Goal: Task Accomplishment & Management: Manage account settings

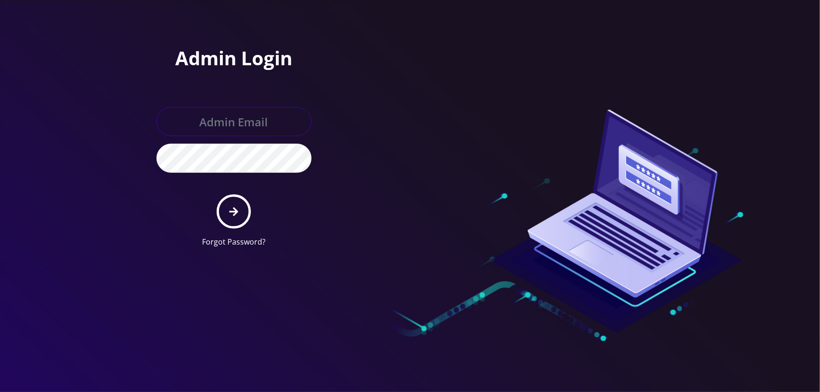
type input "tyriek@teltik.com"
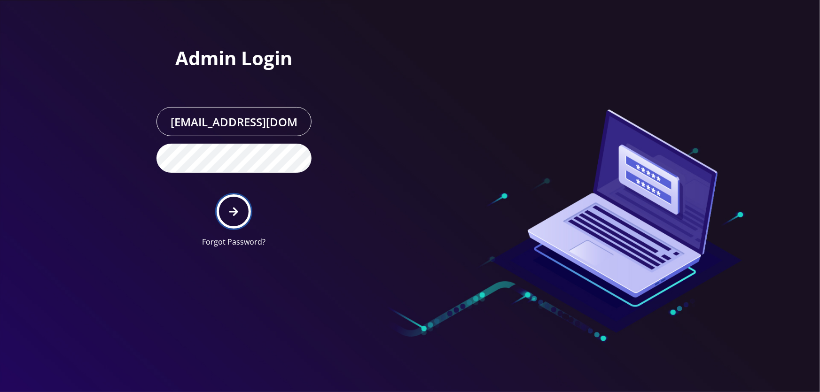
click at [234, 203] on button "submit" at bounding box center [234, 212] width 34 height 34
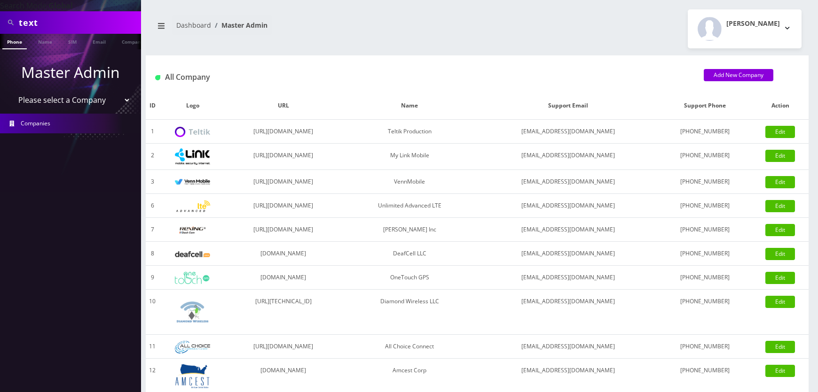
click at [56, 98] on select "Please select a Company Teltik Production My Link Mobile VennMobile Unlimited A…" at bounding box center [71, 100] width 120 height 18
select select "1"
click at [11, 91] on select "Please select a Company Teltik Production My Link Mobile VennMobile Unlimited A…" at bounding box center [71, 100] width 120 height 18
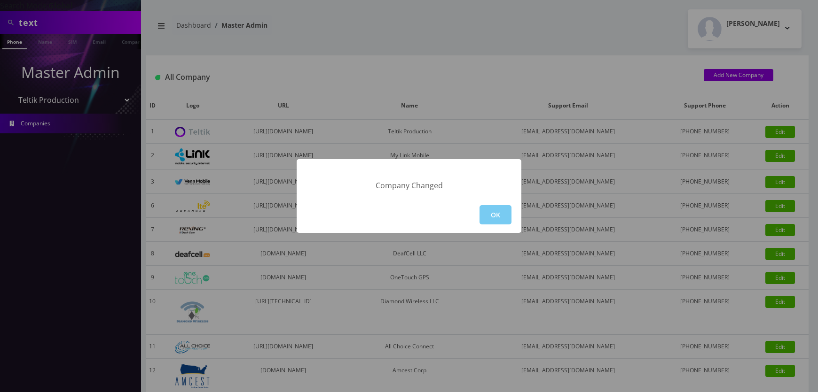
click at [492, 221] on button "OK" at bounding box center [495, 214] width 32 height 19
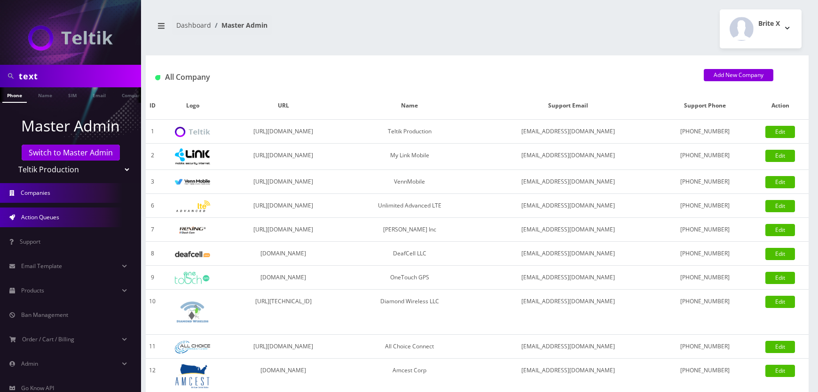
click at [60, 215] on link "Action Queues" at bounding box center [70, 218] width 141 height 20
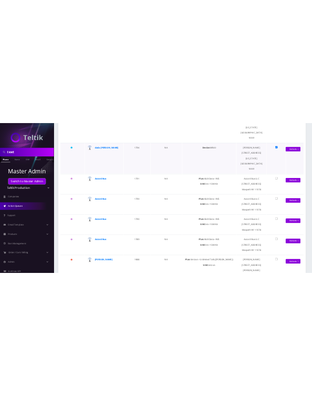
scroll to position [390, 0]
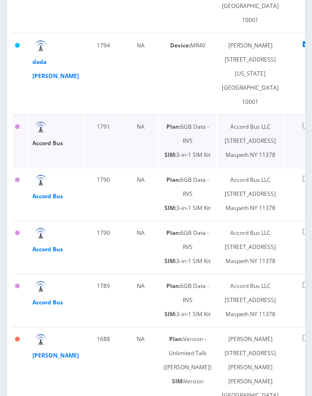
click at [41, 147] on strong "Accord Bus" at bounding box center [47, 143] width 31 height 8
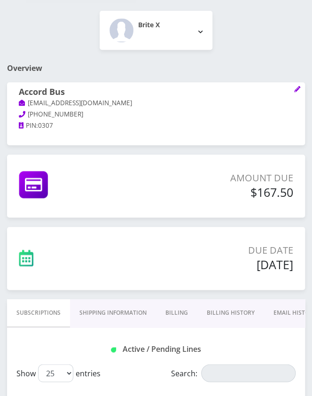
scroll to position [128, 0]
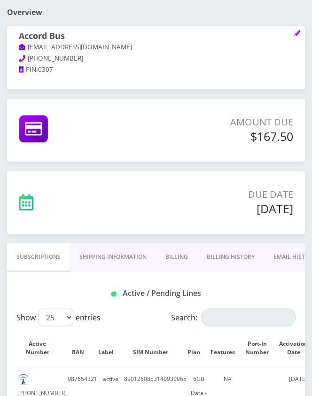
click at [132, 251] on link "Shipping Information" at bounding box center [113, 256] width 86 height 27
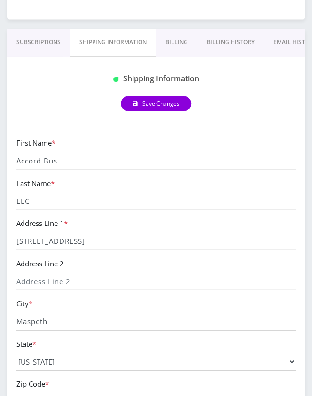
scroll to position [384, 0]
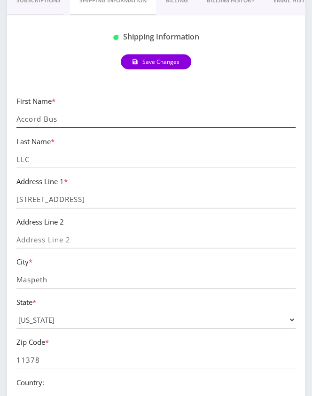
click at [87, 124] on input "Accord Bus" at bounding box center [155, 119] width 279 height 18
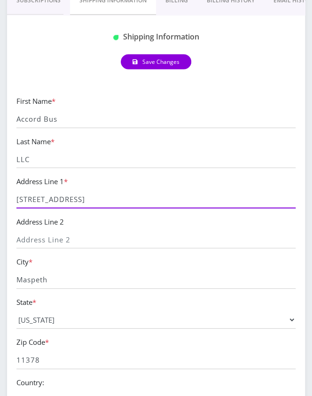
click at [110, 196] on input "[STREET_ADDRESS]" at bounding box center [155, 199] width 279 height 18
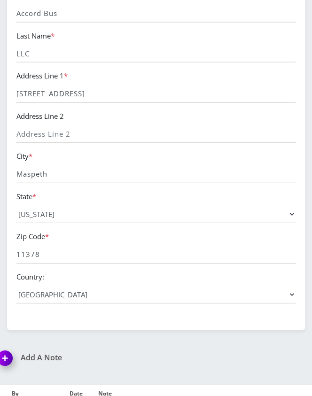
scroll to position [512, 0]
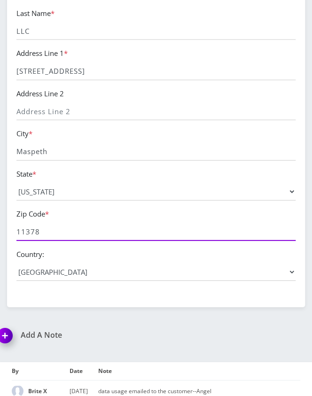
click at [80, 228] on input "11378" at bounding box center [155, 232] width 279 height 18
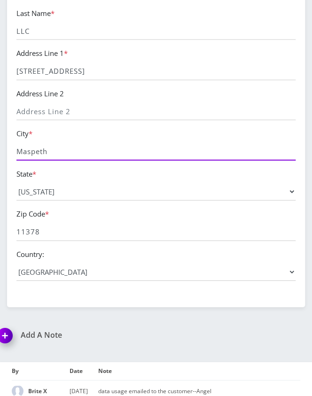
click at [91, 151] on input "Maspeth" at bounding box center [155, 152] width 279 height 18
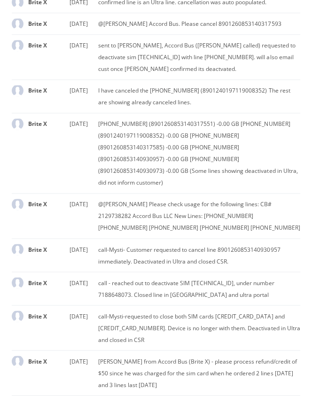
scroll to position [1068, 0]
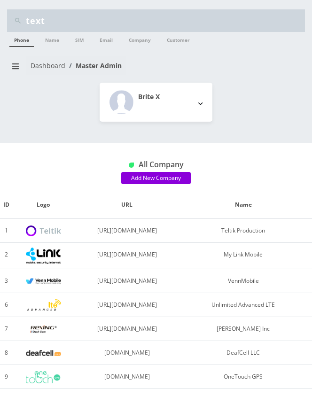
select select "27"
